Goal: Information Seeking & Learning: Learn about a topic

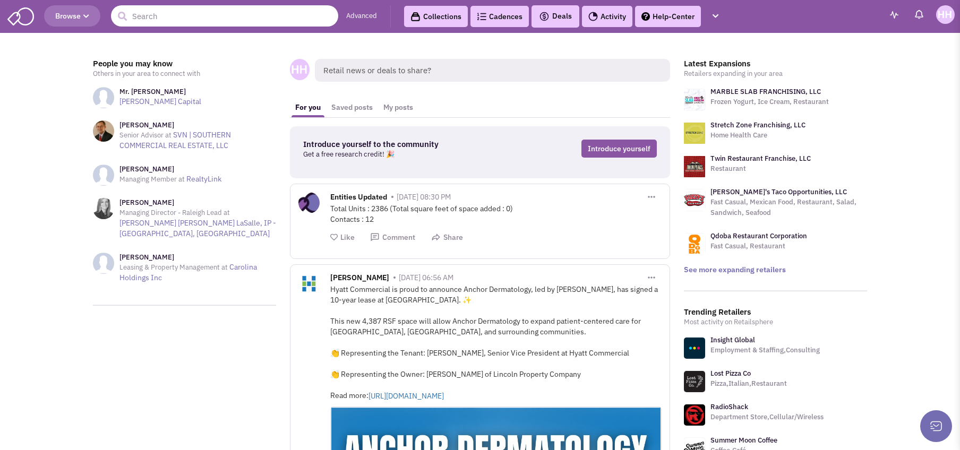
click at [268, 18] on input "text" at bounding box center [224, 15] width 227 height 21
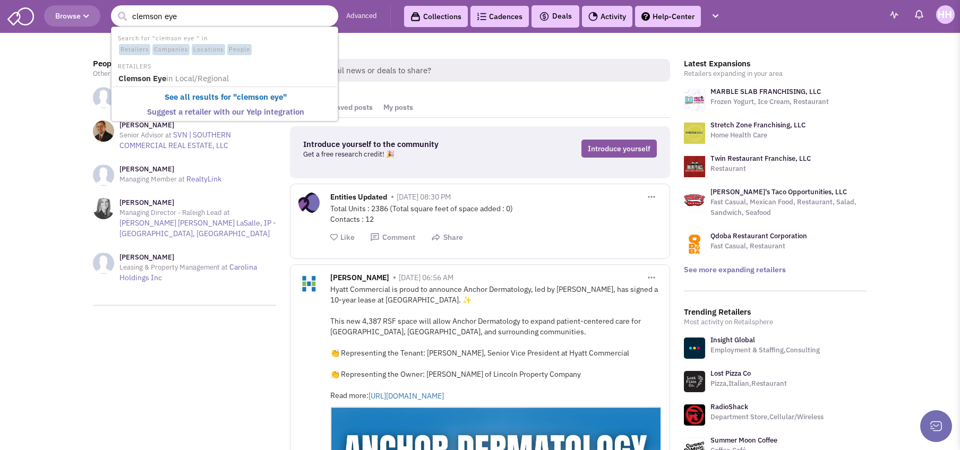
type input "clemson eye"
click at [114, 8] on button "submit" at bounding box center [122, 16] width 16 height 16
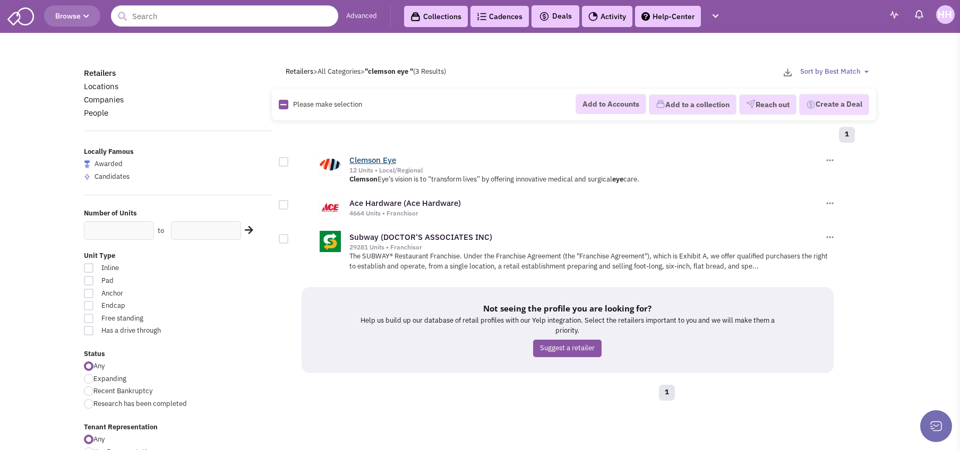
click at [378, 161] on link "Clemson Eye" at bounding box center [372, 160] width 47 height 10
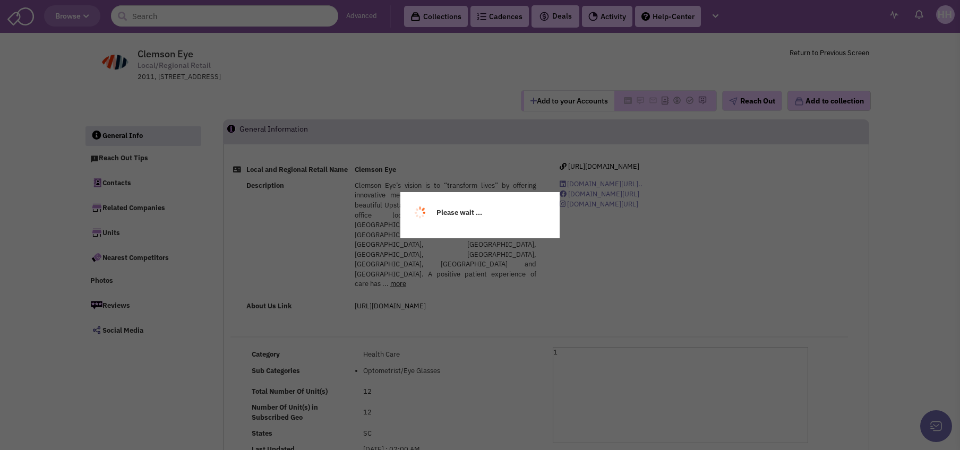
select select
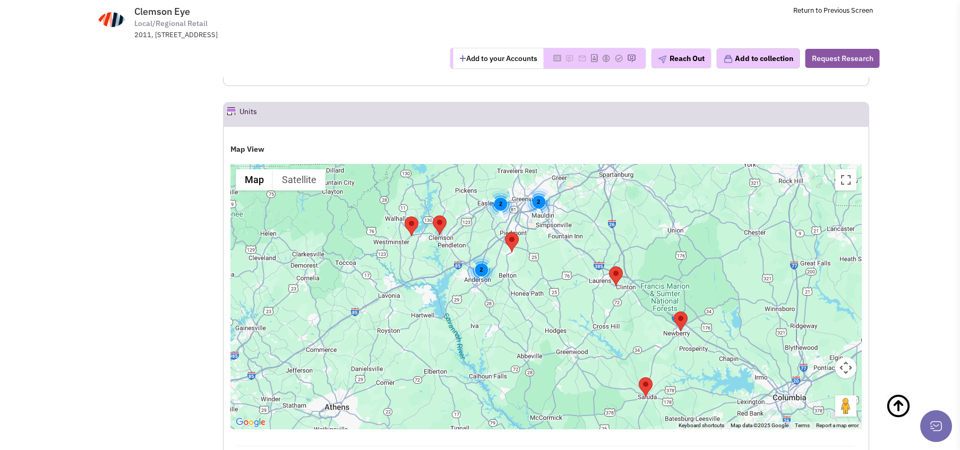
scroll to position [955, 0]
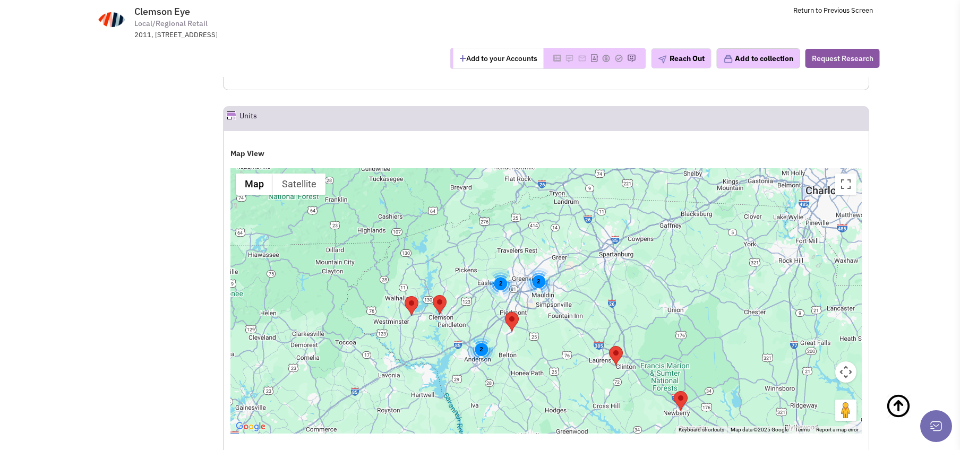
drag, startPoint x: 470, startPoint y: 227, endPoint x: 471, endPoint y: 289, distance: 61.6
click at [471, 289] on div "2 2 2" at bounding box center [545, 300] width 631 height 265
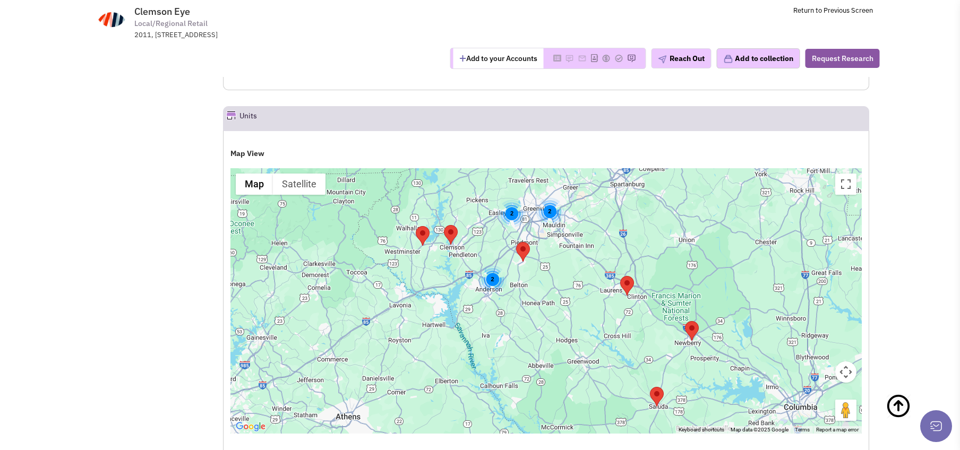
drag, startPoint x: 470, startPoint y: 286, endPoint x: 481, endPoint y: 214, distance: 72.5
click at [481, 214] on div "2 2 2" at bounding box center [545, 300] width 631 height 265
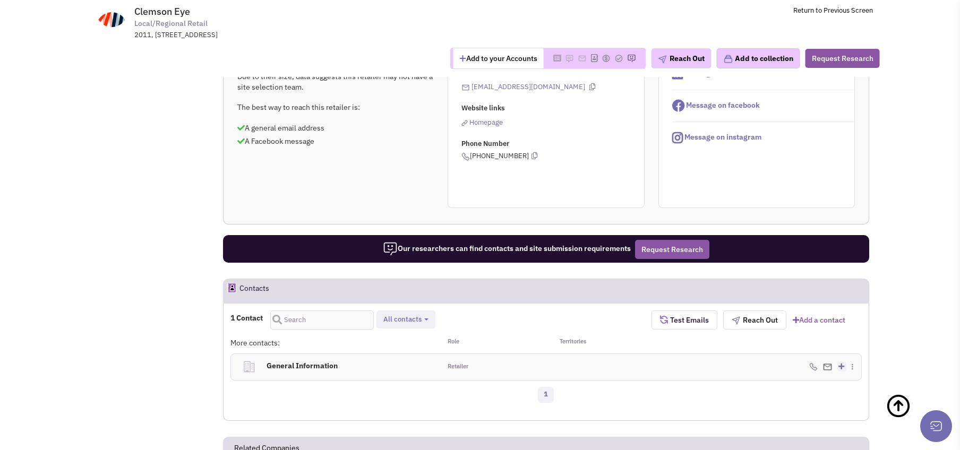
scroll to position [425, 0]
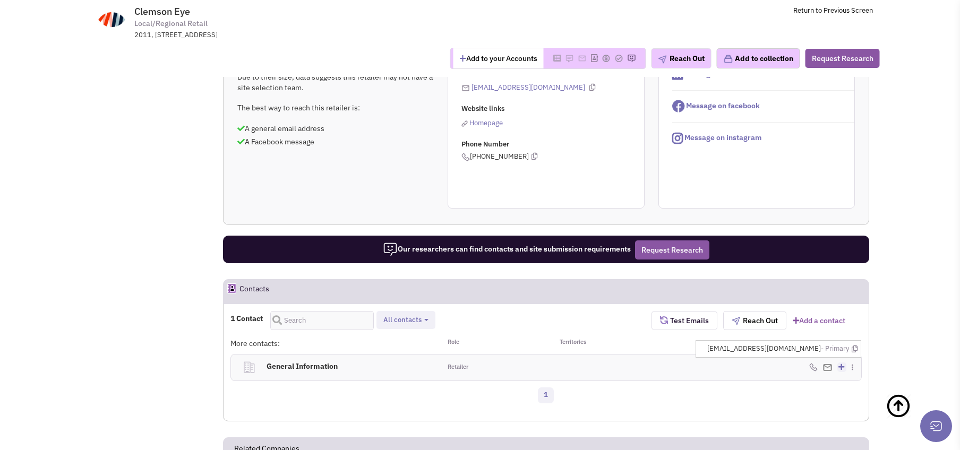
click at [410, 311] on span "General contacts All contacts Select all General contacts" at bounding box center [405, 320] width 59 height 19
click at [409, 315] on span "All contacts" at bounding box center [402, 319] width 38 height 9
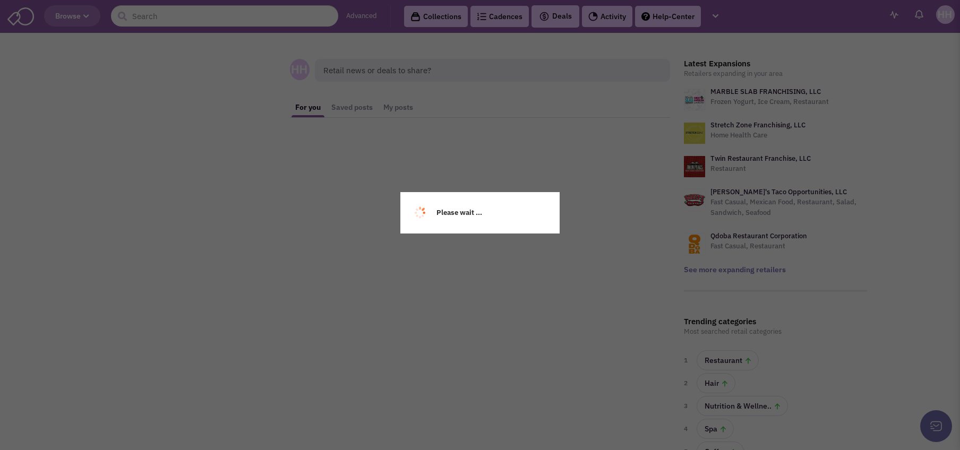
click at [217, 12] on div "Please wait ..." at bounding box center [480, 225] width 960 height 450
click at [218, 13] on div "Please wait ..." at bounding box center [480, 225] width 960 height 450
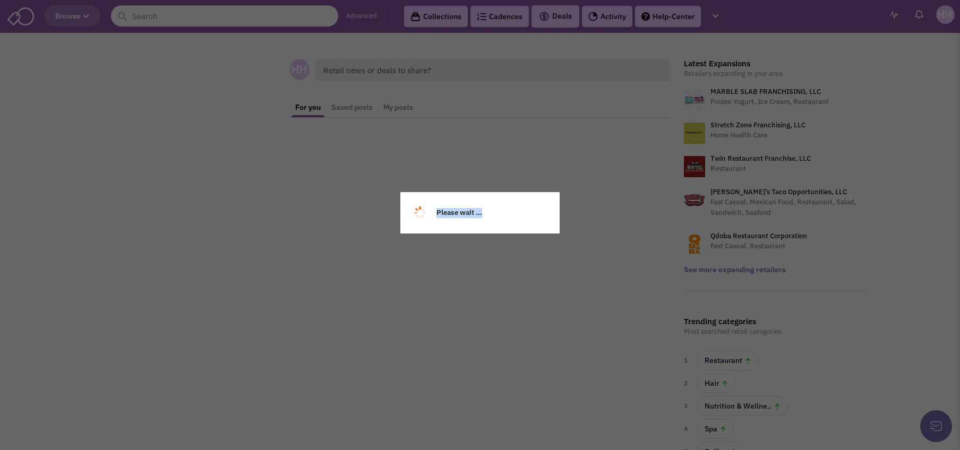
click at [218, 13] on div "Please wait ..." at bounding box center [480, 225] width 960 height 450
click at [218, 13] on body "Browse Advanced Collections Cadences 0 Deals" at bounding box center [480, 299] width 960 height 599
click at [218, 13] on input "text" at bounding box center [224, 15] width 227 height 21
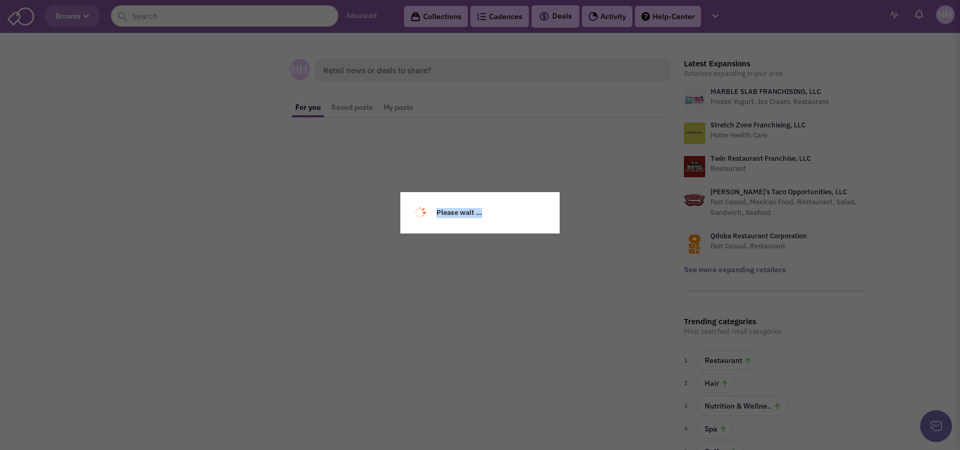
click at [218, 13] on input "text" at bounding box center [224, 15] width 227 height 21
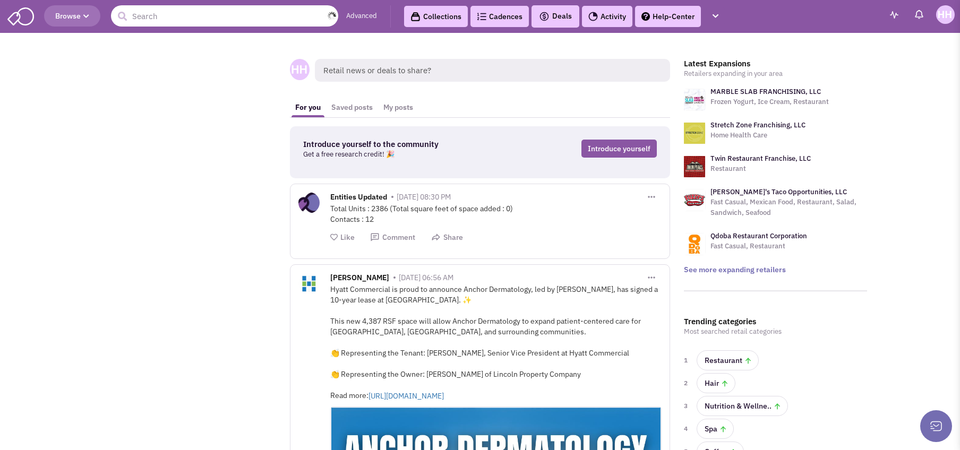
click at [218, 13] on input "text" at bounding box center [224, 15] width 227 height 21
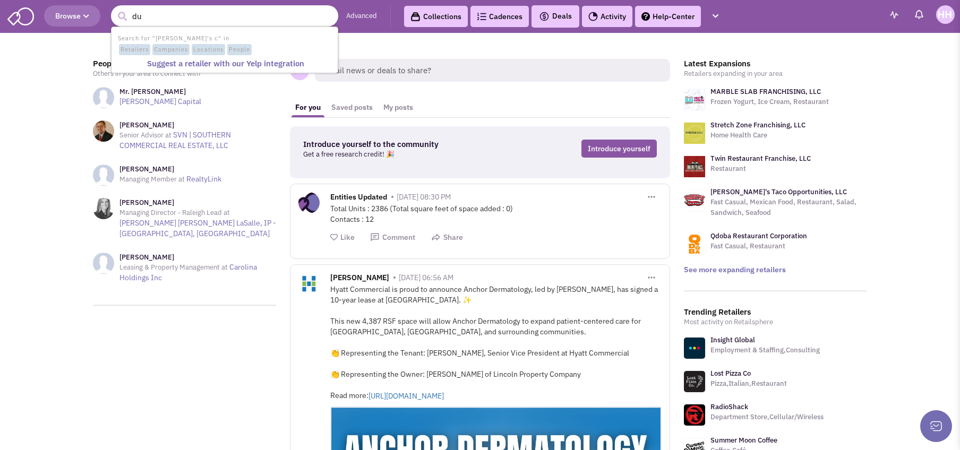
type input "d"
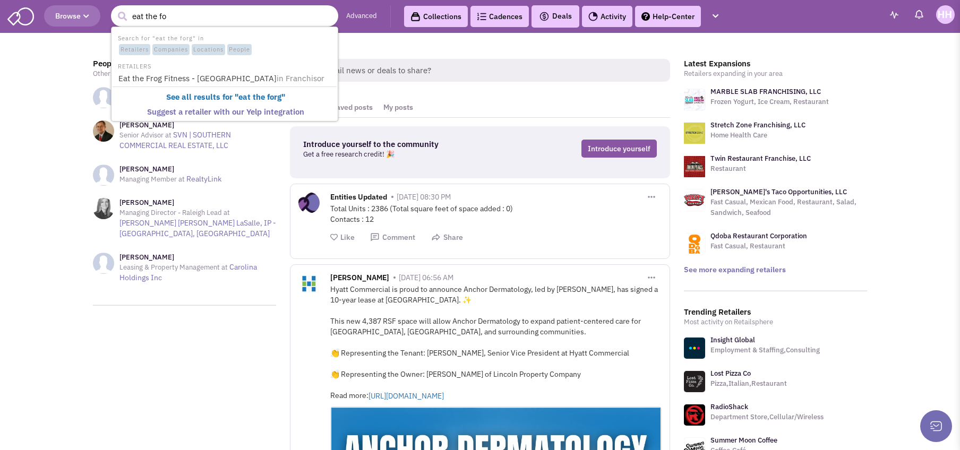
type input "eat the f"
click at [235, 73] on link "Eat the F rog Fitness - Brentwood in Franchisor" at bounding box center [225, 79] width 221 height 14
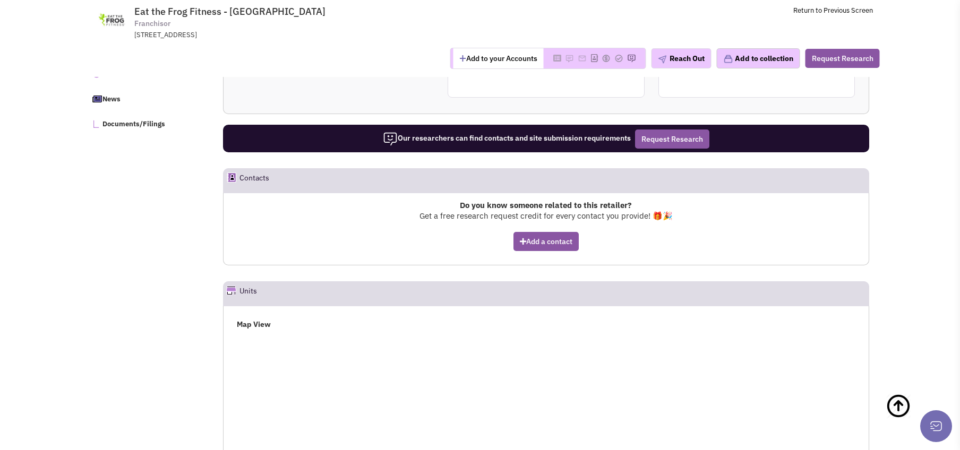
scroll to position [372, 0]
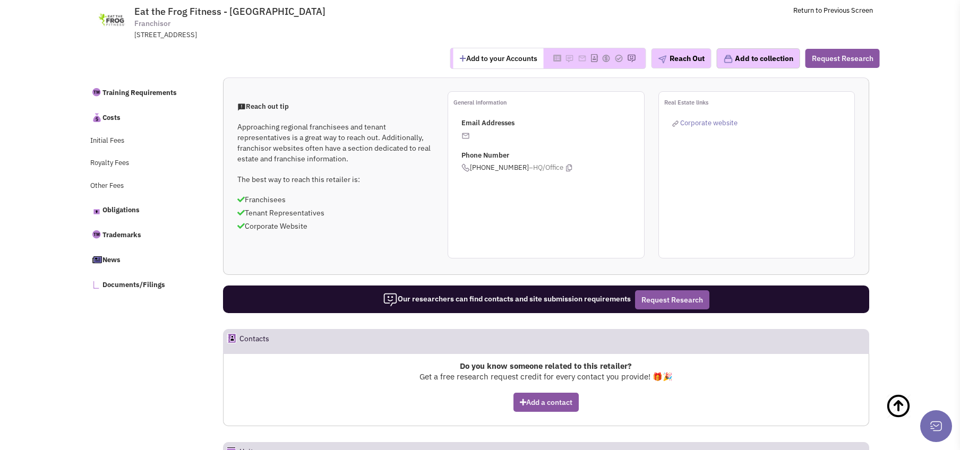
click at [463, 133] on img at bounding box center [465, 136] width 8 height 8
click at [465, 133] on img at bounding box center [465, 136] width 8 height 8
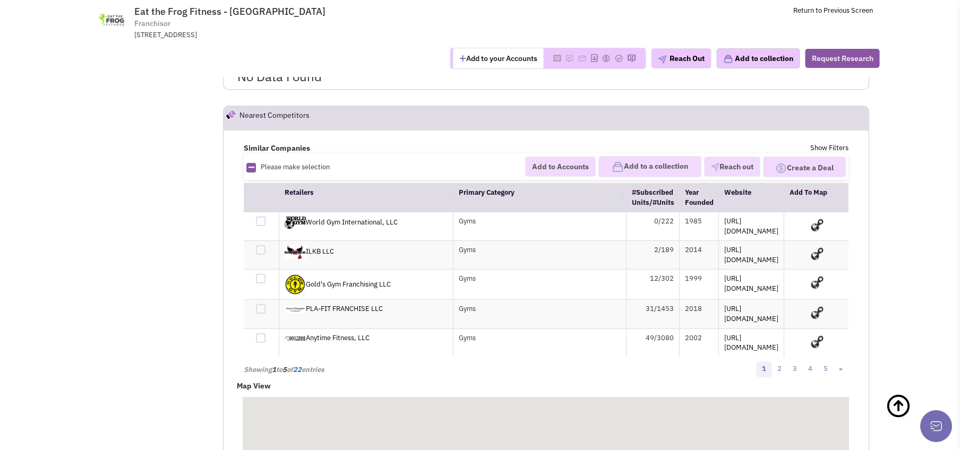
scroll to position [1052, 0]
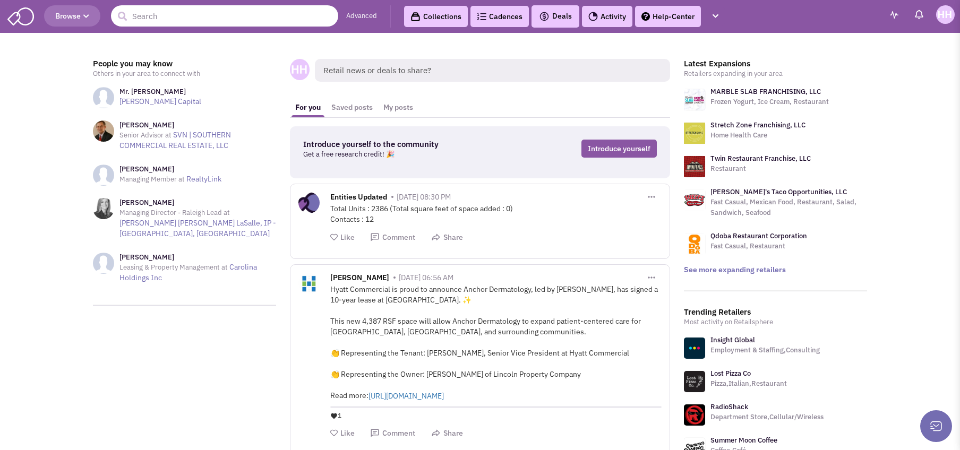
click at [167, 11] on input "text" at bounding box center [224, 15] width 227 height 21
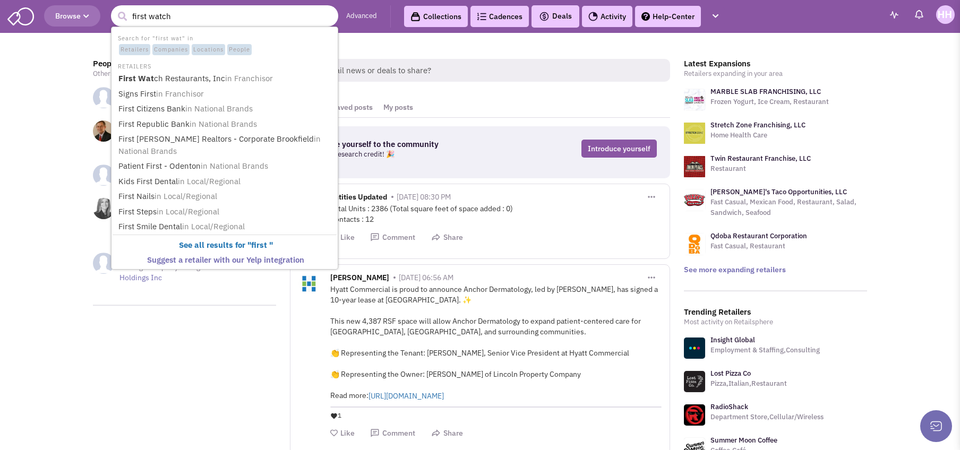
type input "first watch"
click at [114, 8] on button "submit" at bounding box center [122, 16] width 16 height 16
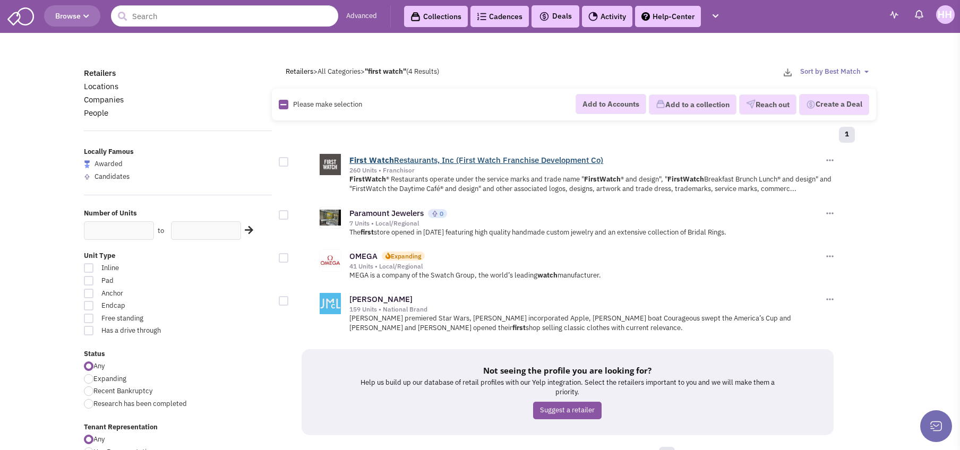
click at [419, 157] on link "First Watch Restaurants, Inc (First Watch Franchise Development Co)" at bounding box center [476, 160] width 254 height 10
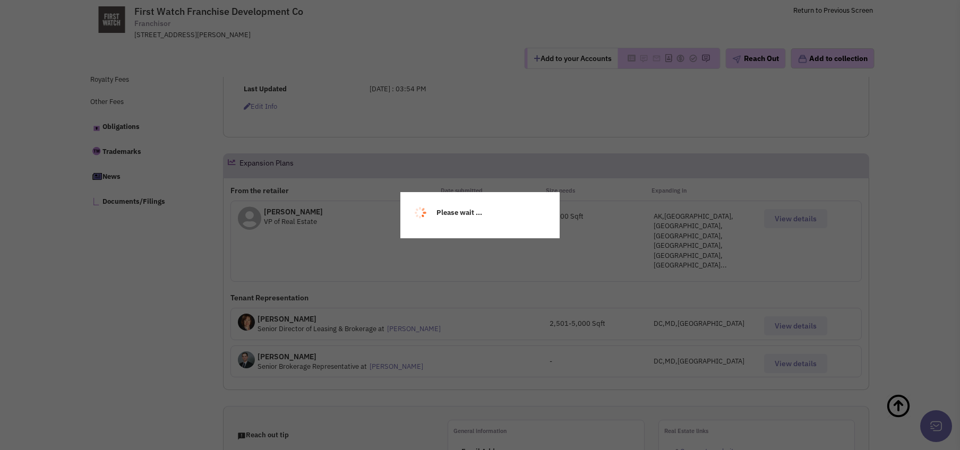
scroll to position [503, 0]
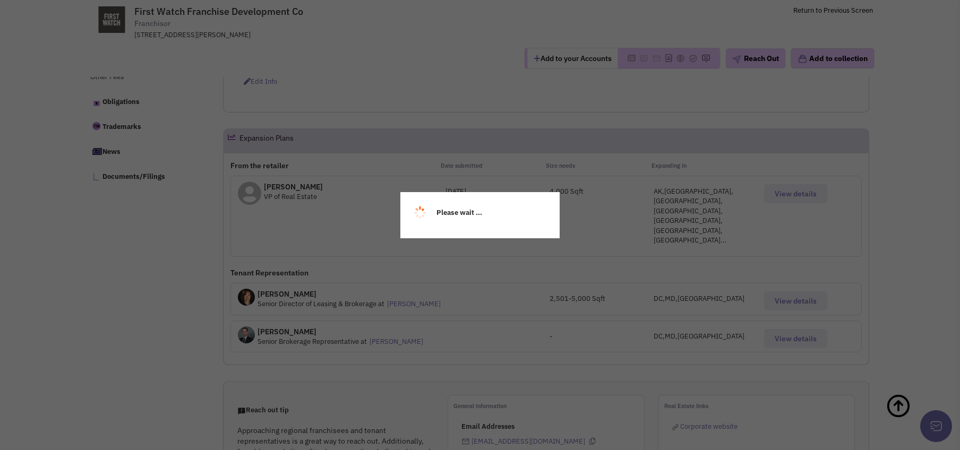
select select
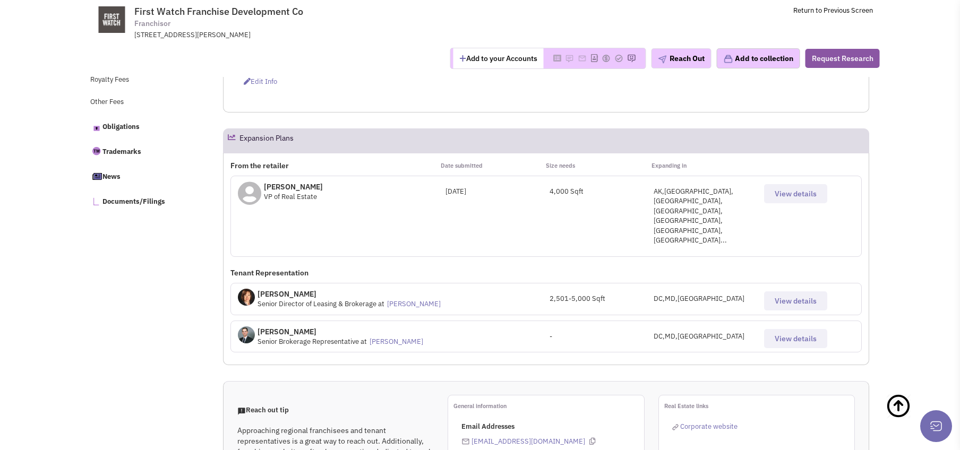
click at [772, 193] on button "View details" at bounding box center [795, 193] width 63 height 19
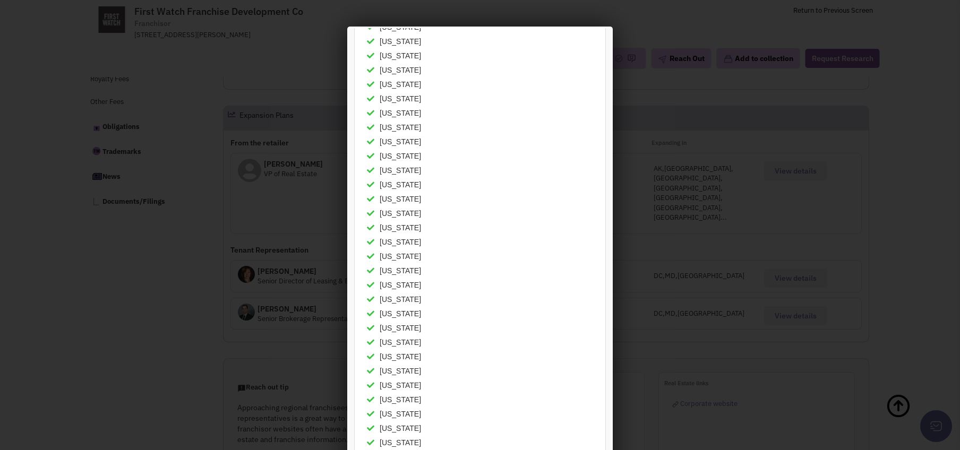
scroll to position [265, 0]
click at [660, 59] on div at bounding box center [480, 225] width 960 height 450
click at [231, 19] on div at bounding box center [480, 225] width 960 height 450
click at [736, 166] on div at bounding box center [480, 225] width 960 height 450
click at [830, 111] on div at bounding box center [480, 225] width 960 height 450
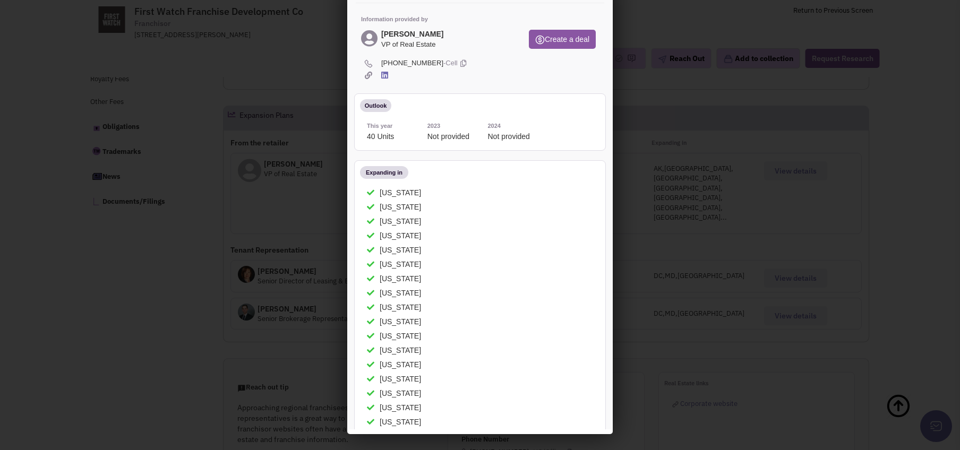
scroll to position [0, 0]
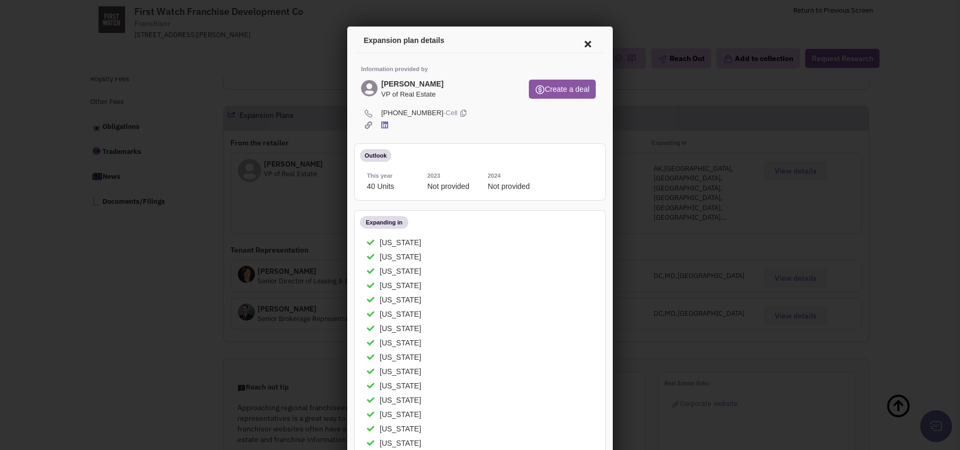
click at [576, 36] on icon at bounding box center [586, 42] width 22 height 25
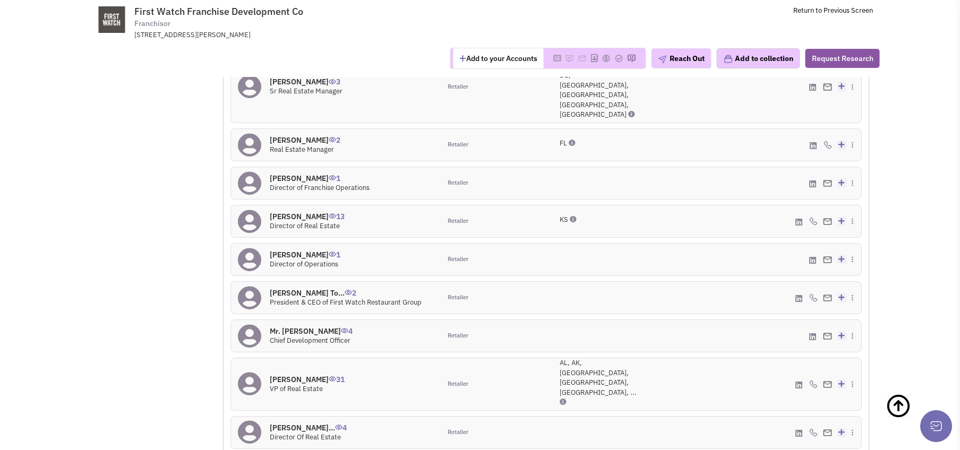
scroll to position [1216, 0]
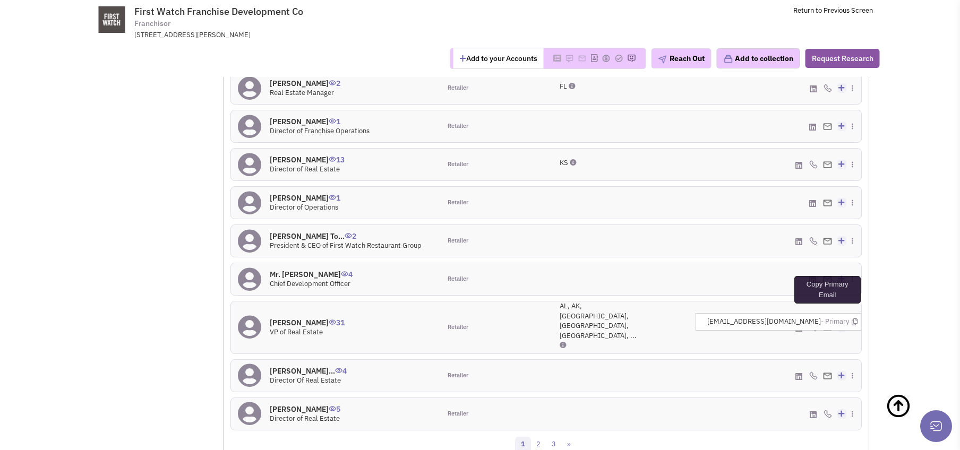
click at [854, 318] on icon at bounding box center [854, 321] width 6 height 7
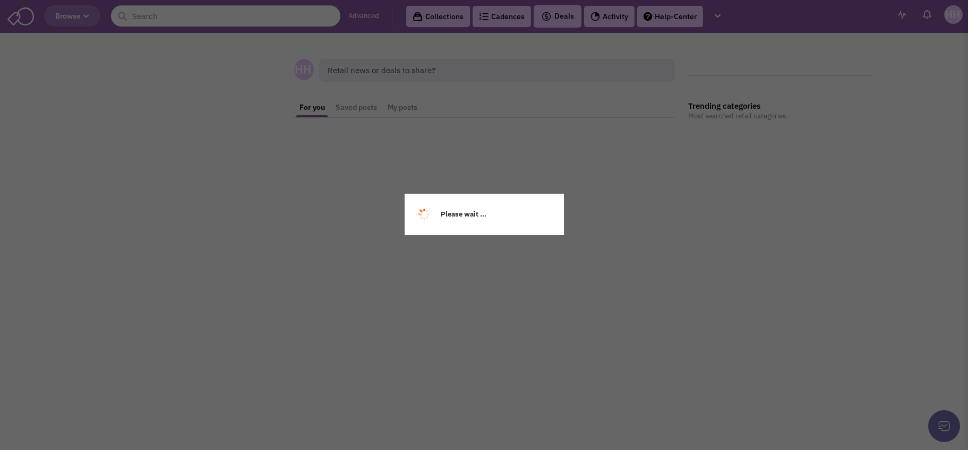
click at [193, 10] on div "Please wait ..." at bounding box center [484, 225] width 968 height 450
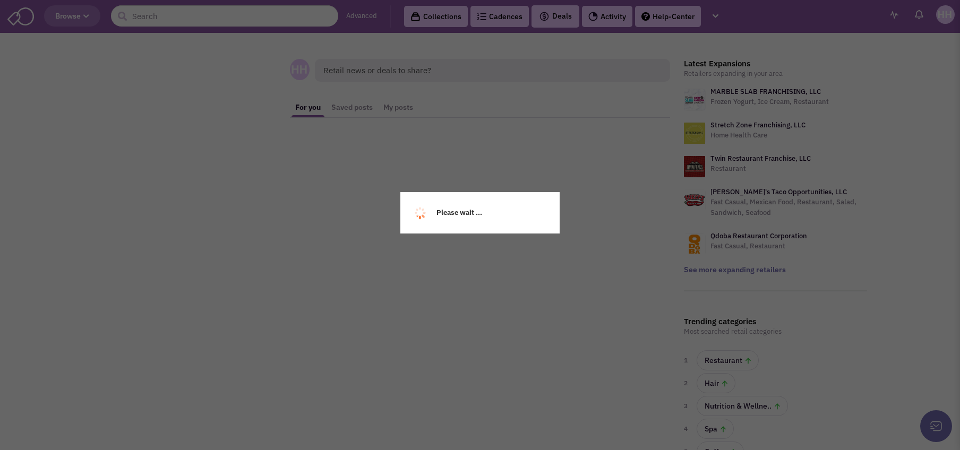
click at [192, 13] on div "Please wait ..." at bounding box center [480, 225] width 960 height 450
click at [191, 13] on div "Please wait ..." at bounding box center [480, 225] width 960 height 450
click at [191, 13] on input "text" at bounding box center [224, 15] width 227 height 21
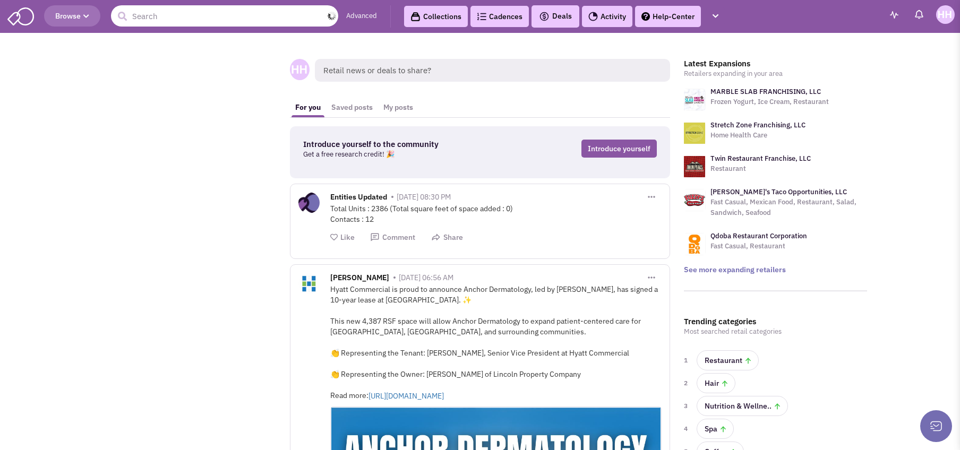
click at [191, 13] on input "text" at bounding box center [224, 15] width 227 height 21
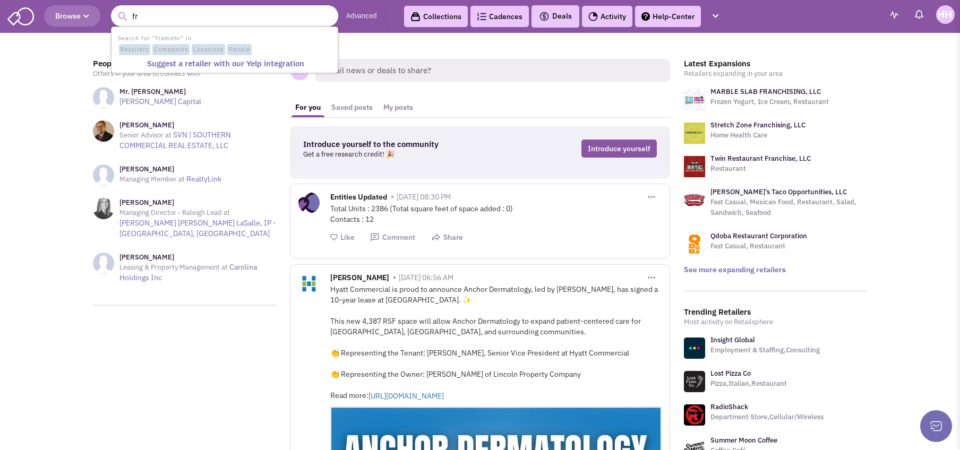
type input "f"
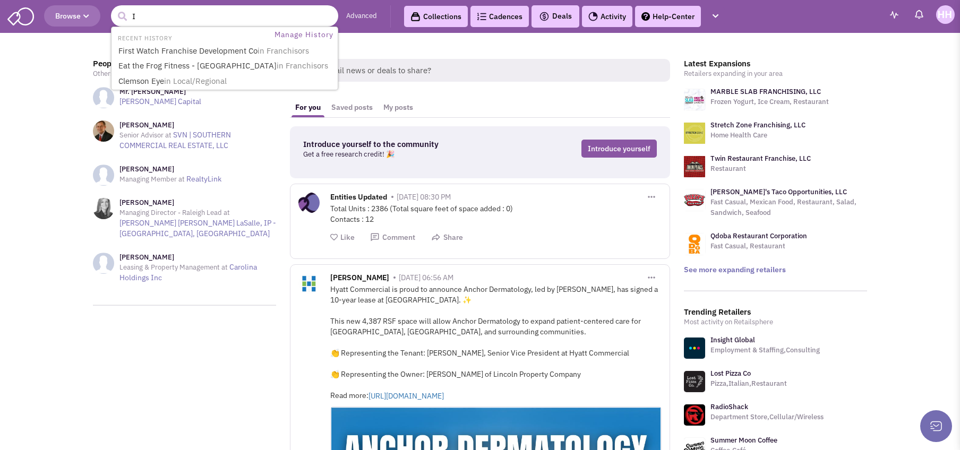
type input "IC"
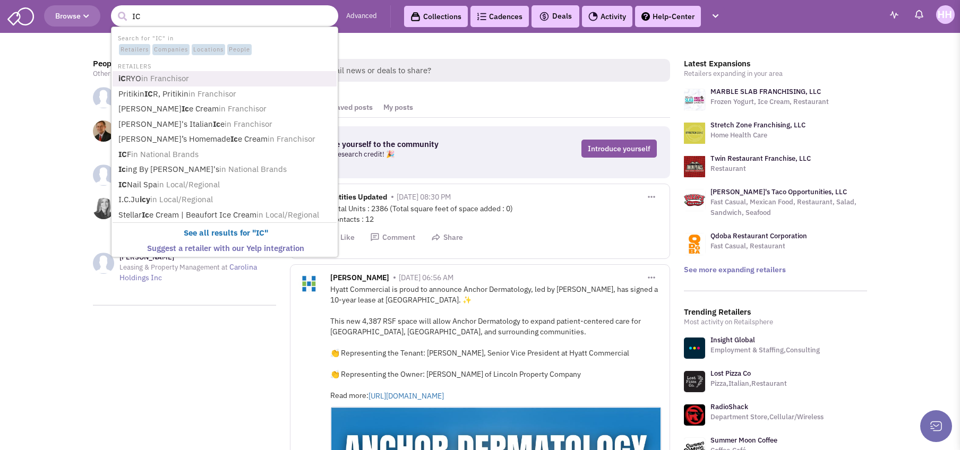
click at [166, 79] on span "in Franchisor" at bounding box center [165, 78] width 48 height 10
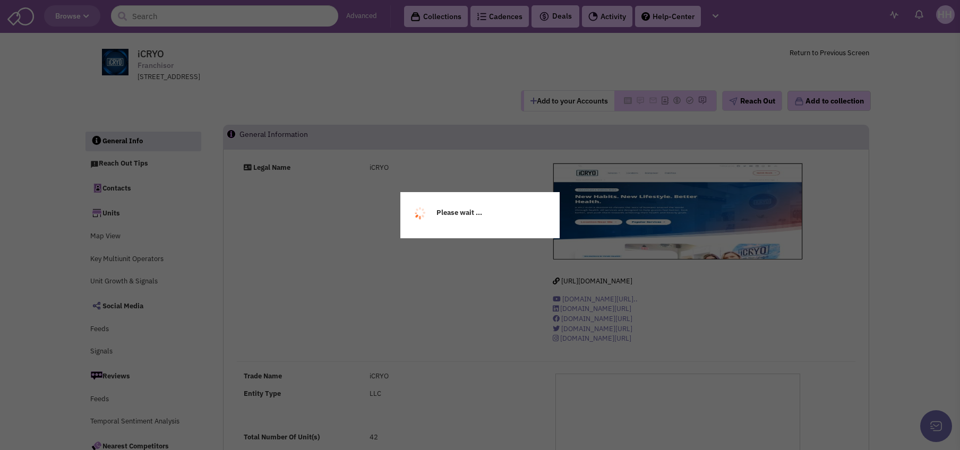
select select
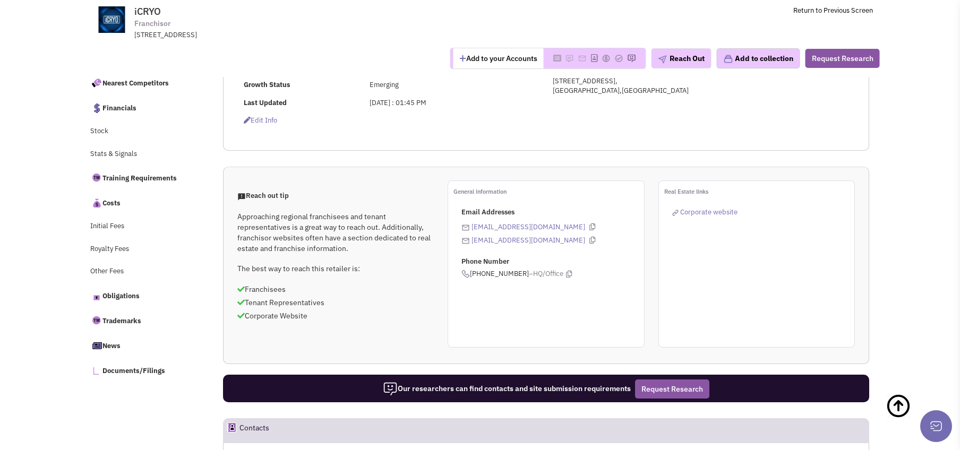
scroll to position [182, 0]
